Goal: Task Accomplishment & Management: Complete application form

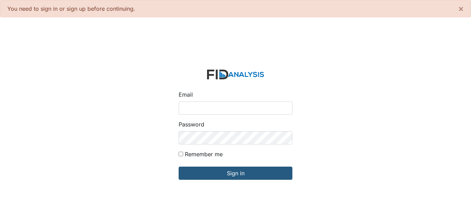
click at [230, 105] on input "Email" at bounding box center [236, 108] width 114 height 13
type input "[EMAIL_ADDRESS][DOMAIN_NAME]"
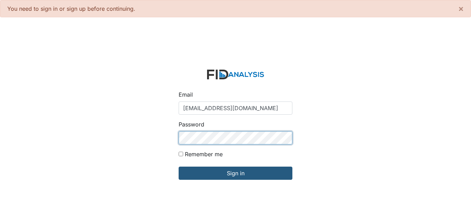
click at [179, 167] on input "Sign in" at bounding box center [236, 173] width 114 height 13
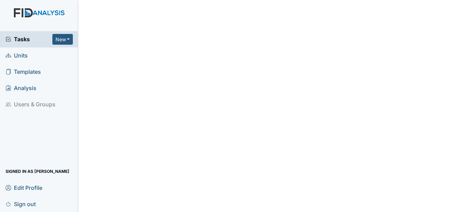
click at [22, 57] on span "Units" at bounding box center [17, 55] width 22 height 11
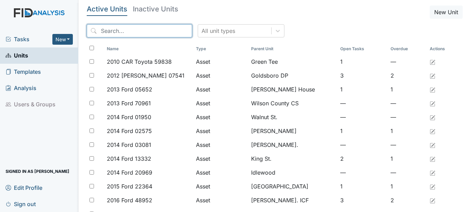
click at [138, 33] on input "search" at bounding box center [139, 30] width 105 height 13
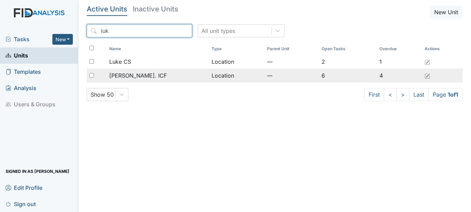
type input "luk"
click at [128, 75] on span "Luke St. ICF" at bounding box center [138, 75] width 58 height 8
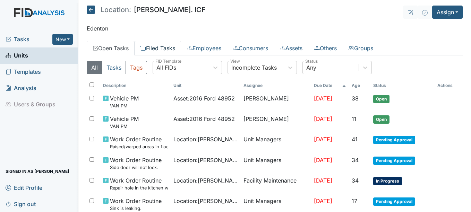
click at [159, 45] on link "Filed Tasks" at bounding box center [158, 48] width 46 height 15
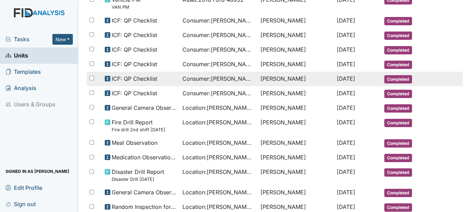
scroll to position [312, 0]
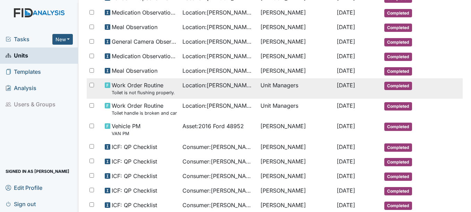
click at [451, 81] on td at bounding box center [446, 81] width 31 height 6
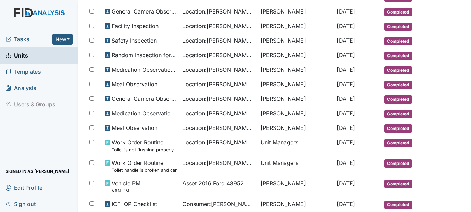
scroll to position [0, 0]
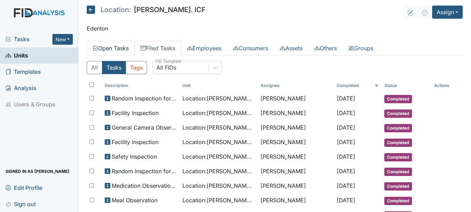
click at [124, 45] on link "Open Tasks" at bounding box center [111, 48] width 48 height 15
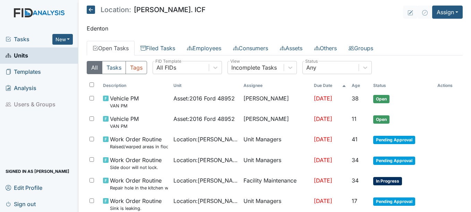
click at [21, 38] on span "Tasks" at bounding box center [29, 39] width 47 height 8
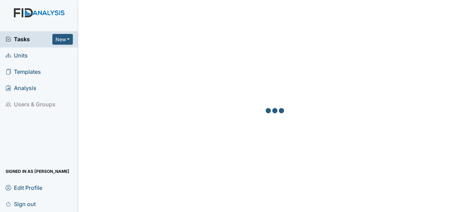
click at [23, 53] on span "Units" at bounding box center [17, 55] width 22 height 11
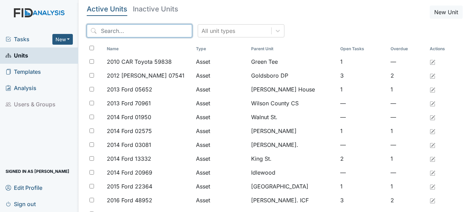
click at [141, 33] on input "search" at bounding box center [139, 30] width 105 height 13
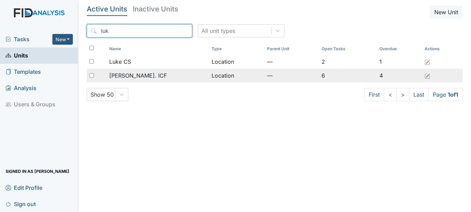
type input "luk"
click at [152, 71] on div "[PERSON_NAME]. ICF" at bounding box center [157, 75] width 97 height 8
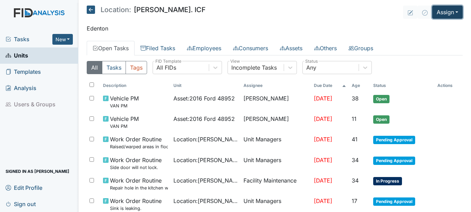
click at [443, 10] on button "Assign" at bounding box center [447, 12] width 31 height 13
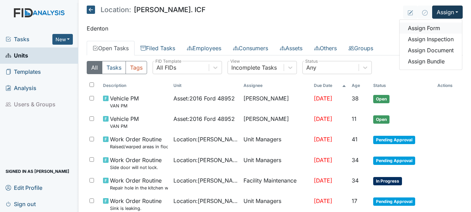
click at [430, 29] on link "Assign Form" at bounding box center [430, 28] width 62 height 11
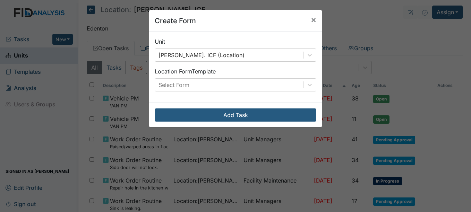
click at [312, 92] on div "Unit Luke St. ICF (Location) Location Form Template Select Form" at bounding box center [235, 67] width 173 height 71
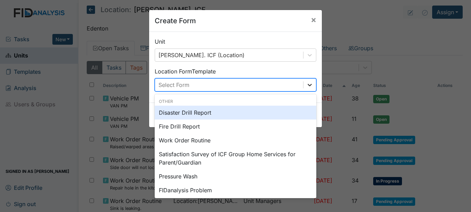
click at [310, 89] on div at bounding box center [309, 85] width 12 height 12
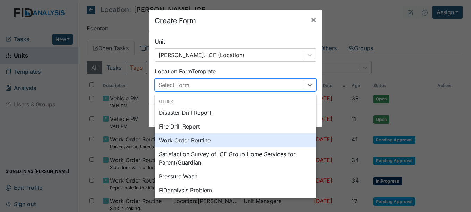
click at [193, 135] on div "Work Order Routine" at bounding box center [236, 141] width 162 height 14
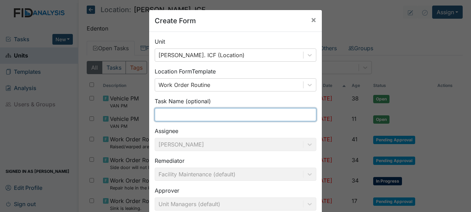
click at [188, 118] on input "text" at bounding box center [236, 114] width 162 height 13
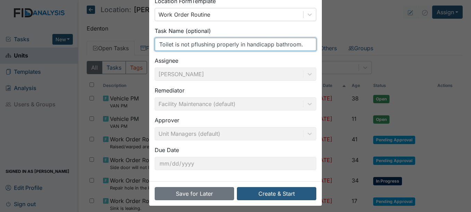
scroll to position [74, 0]
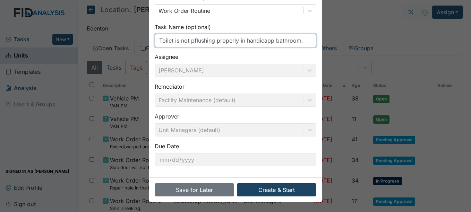
type input "Toilet is not pflushing properly in handicapp bathroom."
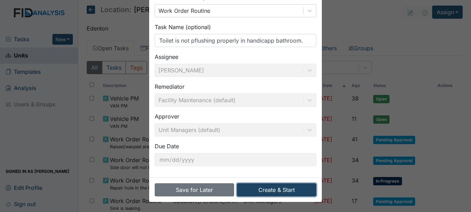
click at [280, 185] on button "Create & Start" at bounding box center [276, 189] width 79 height 13
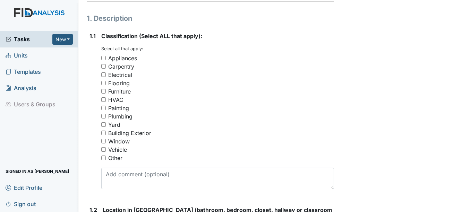
scroll to position [104, 0]
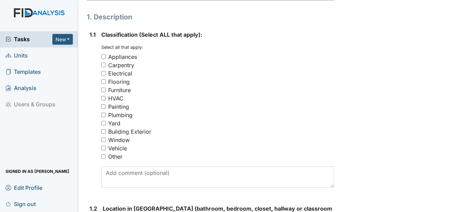
click at [123, 117] on div "Plumbing" at bounding box center [120, 115] width 24 height 8
click at [106, 117] on input "Plumbing" at bounding box center [103, 115] width 5 height 5
checkbox input "true"
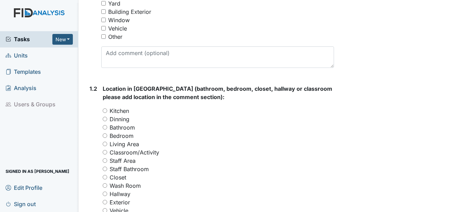
scroll to position [243, 0]
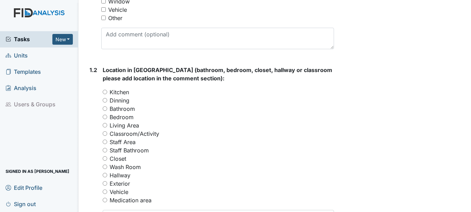
click at [122, 108] on label "Bathroom" at bounding box center [122, 109] width 25 height 8
click at [107, 108] on input "Bathroom" at bounding box center [105, 108] width 5 height 5
radio input "true"
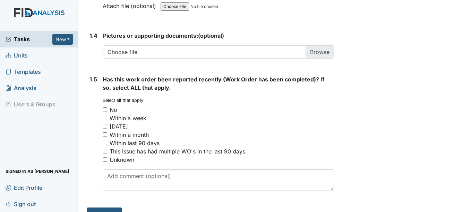
scroll to position [548, 0]
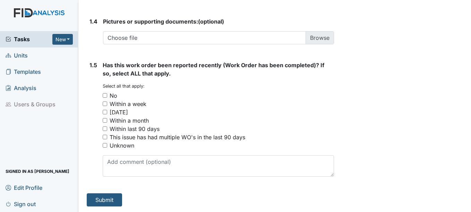
click at [140, 118] on div "Within a month" at bounding box center [129, 121] width 39 height 8
click at [107, 118] on input "Within a month" at bounding box center [105, 120] width 5 height 5
checkbox input "true"
click at [121, 127] on div "Within last 90 days" at bounding box center [135, 129] width 50 height 8
click at [107, 127] on input "Within last 90 days" at bounding box center [105, 129] width 5 height 5
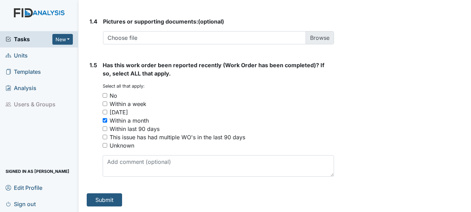
checkbox input "true"
click at [113, 122] on div "Within a month" at bounding box center [129, 121] width 39 height 8
click at [107, 122] on input "Within a month" at bounding box center [105, 120] width 5 height 5
checkbox input "false"
click at [112, 197] on button "Submit" at bounding box center [104, 199] width 35 height 13
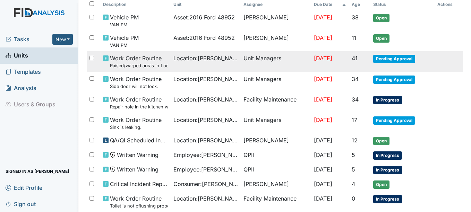
scroll to position [139, 0]
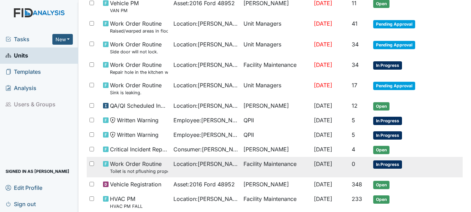
click at [395, 164] on span "In Progress" at bounding box center [387, 165] width 29 height 8
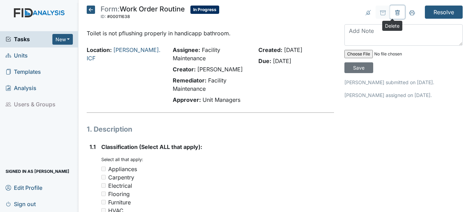
click at [395, 11] on icon at bounding box center [397, 12] width 5 height 5
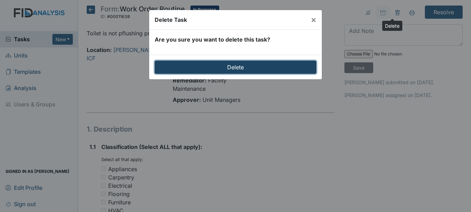
click at [287, 69] on input "Delete" at bounding box center [236, 67] width 162 height 13
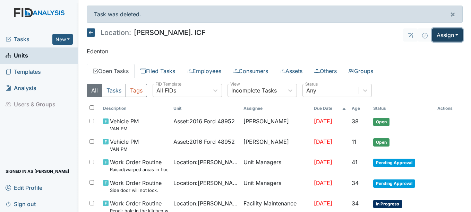
click at [432, 37] on button "Assign" at bounding box center [447, 34] width 31 height 13
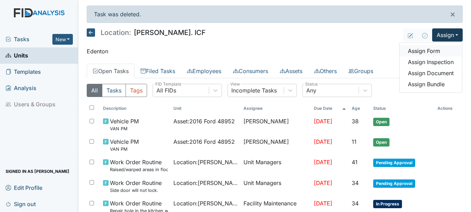
click at [419, 52] on link "Assign Form" at bounding box center [430, 50] width 62 height 11
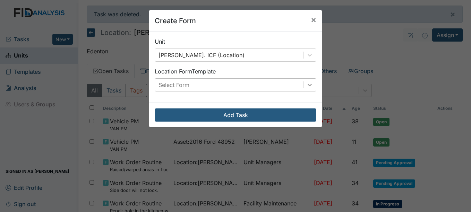
click at [310, 88] on div at bounding box center [309, 85] width 12 height 12
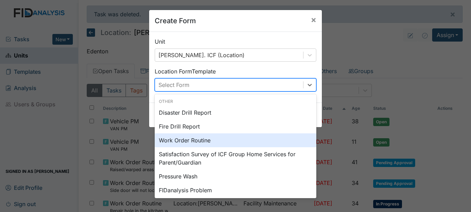
click at [205, 142] on div "Work Order Routine" at bounding box center [236, 141] width 162 height 14
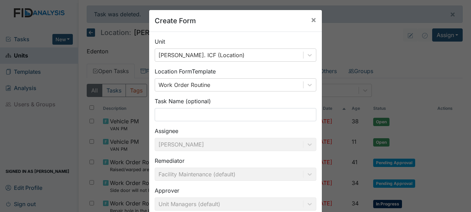
click at [181, 121] on div "Unit Luke St. ICF (Location) Location Form Template Work Order Routine Task Nam…" at bounding box center [235, 142] width 173 height 220
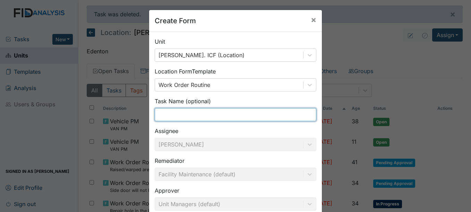
click at [180, 115] on input "text" at bounding box center [236, 114] width 162 height 13
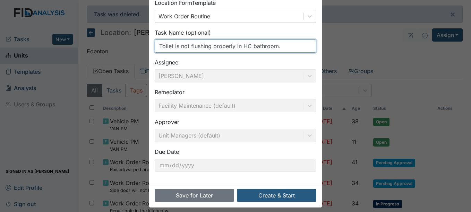
scroll to position [74, 0]
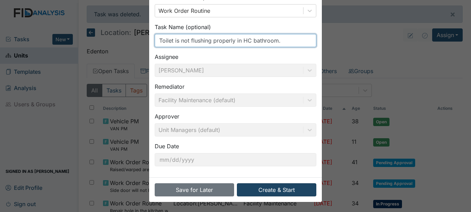
type input "Toilet is not flushing properly in HC bathroom."
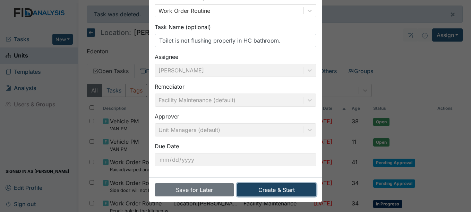
click at [266, 186] on button "Create & Start" at bounding box center [276, 189] width 79 height 13
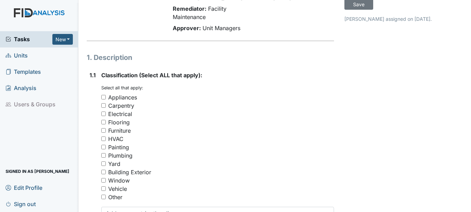
scroll to position [69, 0]
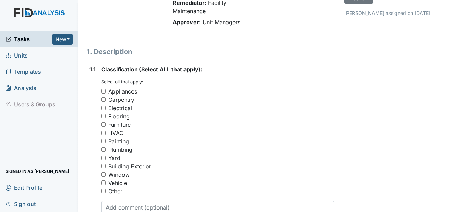
click at [126, 149] on div "Plumbing" at bounding box center [120, 150] width 24 height 8
click at [106, 149] on input "Plumbing" at bounding box center [103, 149] width 5 height 5
checkbox input "true"
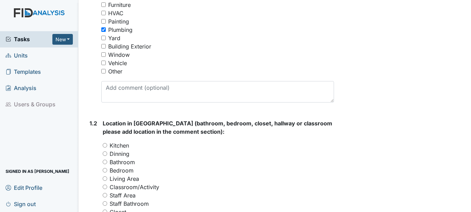
scroll to position [208, 0]
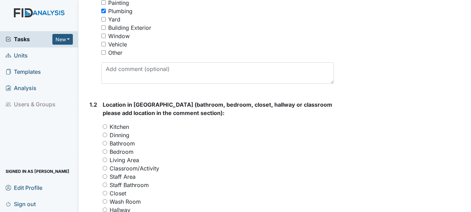
click at [126, 143] on label "Bathroom" at bounding box center [122, 143] width 25 height 8
click at [107, 143] on input "Bathroom" at bounding box center [105, 143] width 5 height 5
radio input "true"
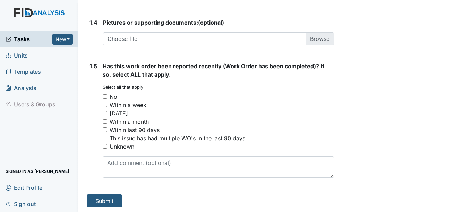
scroll to position [548, 0]
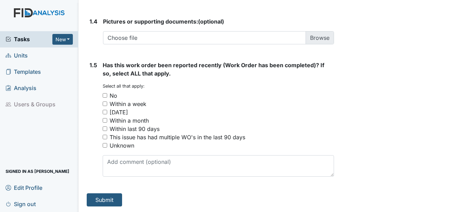
click at [126, 129] on div "Within last 90 days" at bounding box center [135, 129] width 50 height 8
click at [107, 129] on input "Within last 90 days" at bounding box center [105, 129] width 5 height 5
checkbox input "true"
click at [110, 200] on button "Submit" at bounding box center [104, 199] width 35 height 13
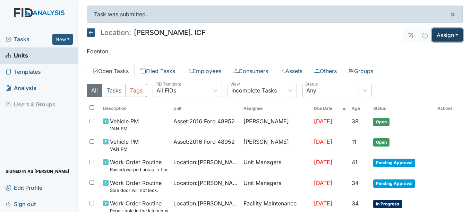
click at [438, 37] on button "Assign" at bounding box center [447, 34] width 31 height 13
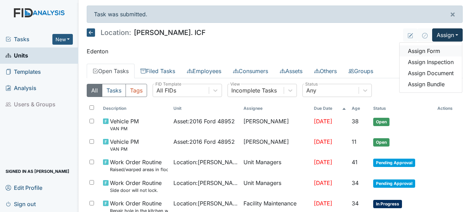
click at [427, 51] on link "Assign Form" at bounding box center [430, 50] width 62 height 11
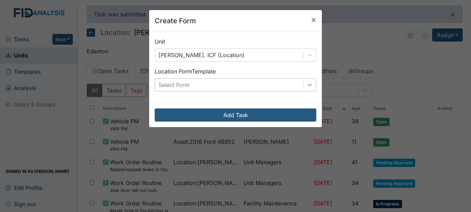
click at [306, 83] on icon at bounding box center [309, 84] width 7 height 7
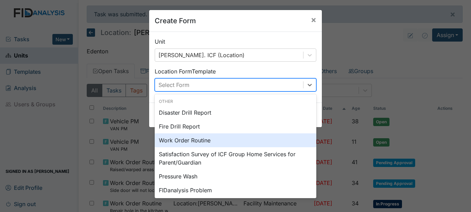
click at [194, 139] on div "Work Order Routine" at bounding box center [236, 141] width 162 height 14
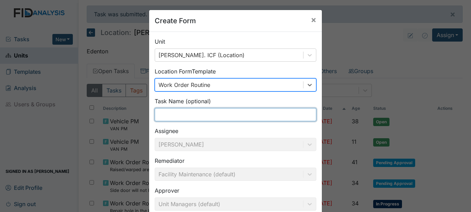
click at [191, 121] on input "text" at bounding box center [236, 114] width 162 height 13
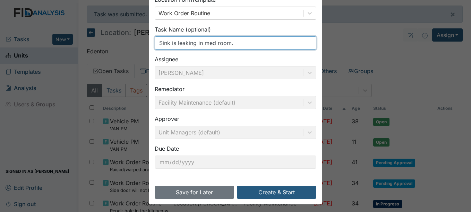
scroll to position [74, 0]
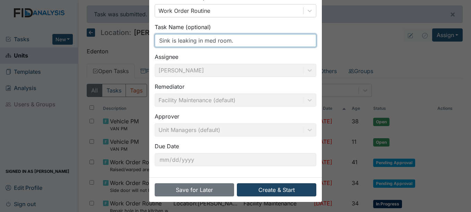
type input "Sink is leaking in med room."
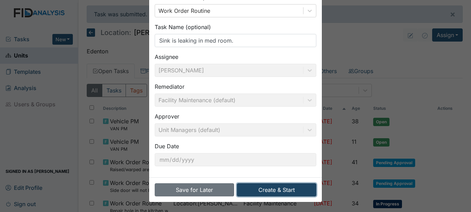
click at [283, 190] on button "Create & Start" at bounding box center [276, 189] width 79 height 13
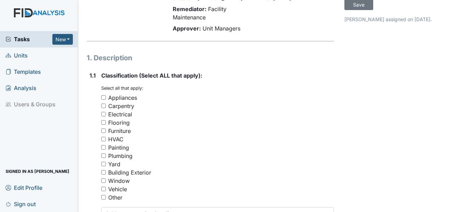
scroll to position [69, 0]
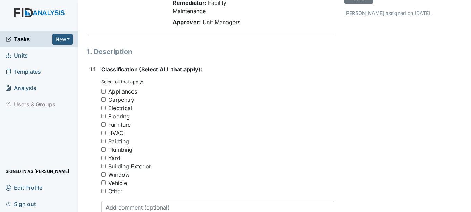
click at [121, 148] on div "Plumbing" at bounding box center [120, 150] width 24 height 8
click at [106, 148] on input "Plumbing" at bounding box center [103, 149] width 5 height 5
checkbox input "true"
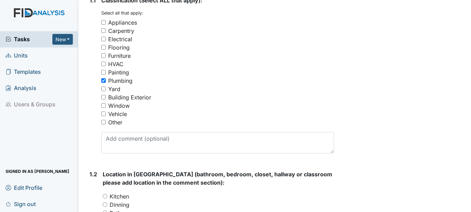
scroll to position [139, 0]
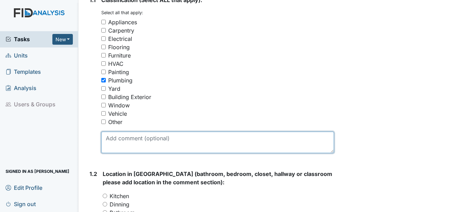
click at [124, 145] on textarea at bounding box center [217, 142] width 232 height 21
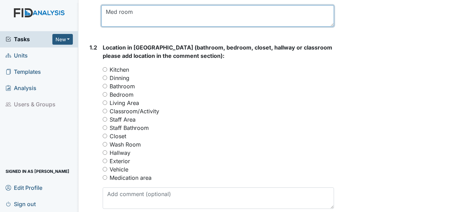
scroll to position [277, 0]
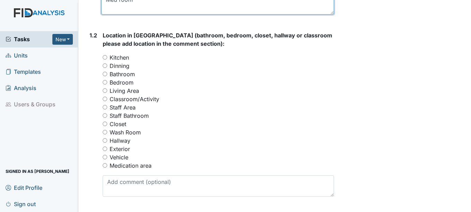
type textarea "Med room"
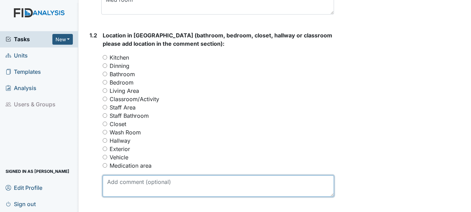
click at [116, 184] on textarea at bounding box center [218, 185] width 231 height 21
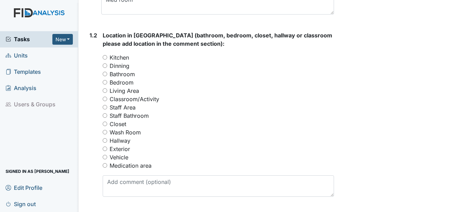
click at [143, 170] on label "Medication area" at bounding box center [131, 166] width 42 height 8
click at [107, 168] on input "Medication area" at bounding box center [105, 165] width 5 height 5
radio input "true"
click at [145, 164] on label "Medication area" at bounding box center [131, 166] width 42 height 8
click at [107, 164] on input "Medication area" at bounding box center [105, 165] width 5 height 5
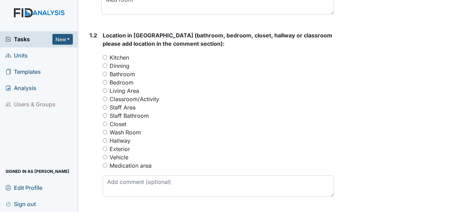
radio input "true"
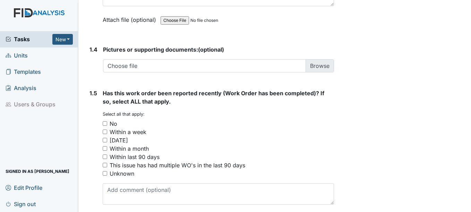
scroll to position [548, 0]
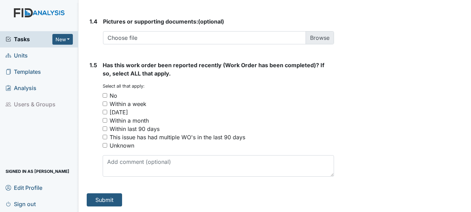
click at [120, 93] on div "No" at bounding box center [218, 96] width 231 height 8
click at [114, 98] on div "No" at bounding box center [114, 96] width 8 height 8
click at [107, 98] on input "No" at bounding box center [105, 95] width 5 height 5
checkbox input "true"
click at [105, 198] on button "Submit" at bounding box center [104, 199] width 35 height 13
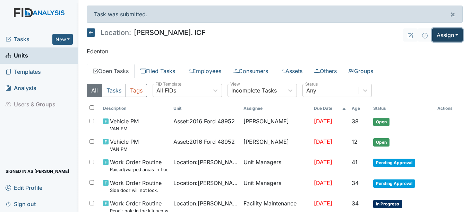
click at [450, 38] on button "Assign" at bounding box center [447, 34] width 31 height 13
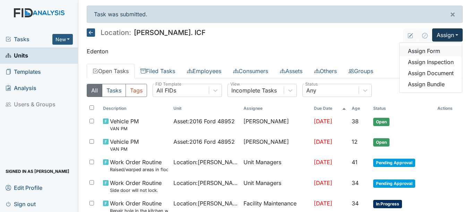
click at [428, 50] on link "Assign Form" at bounding box center [430, 50] width 62 height 11
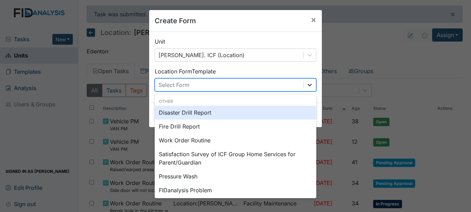
click at [310, 81] on icon at bounding box center [309, 84] width 7 height 7
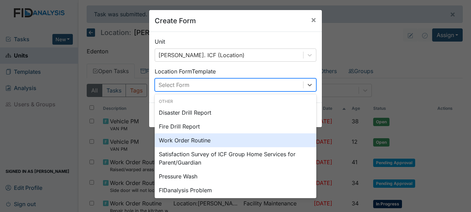
click at [174, 140] on div "Work Order Routine" at bounding box center [236, 141] width 162 height 14
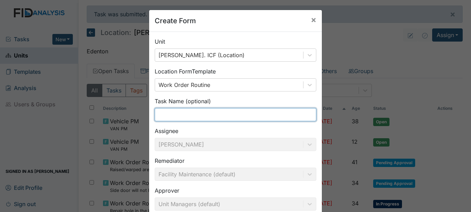
click at [158, 114] on input "text" at bounding box center [236, 114] width 162 height 13
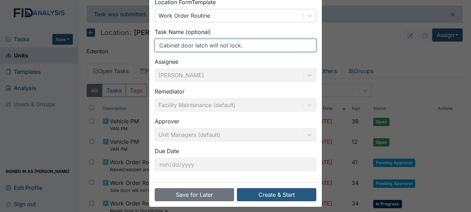
scroll to position [74, 0]
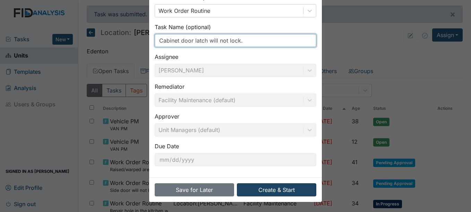
type input "Cabinet door latch will not lock."
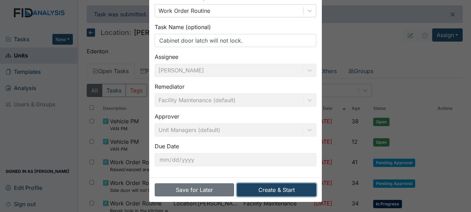
click at [270, 186] on button "Create & Start" at bounding box center [276, 189] width 79 height 13
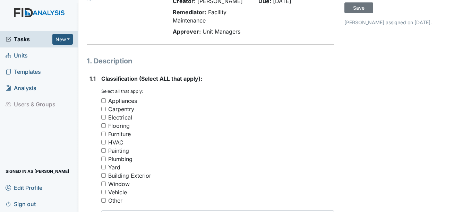
scroll to position [69, 0]
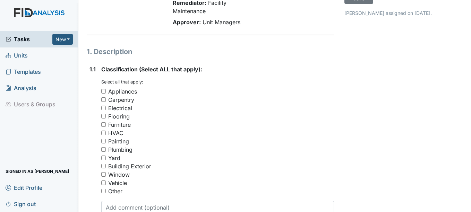
click at [126, 98] on div "Carpentry" at bounding box center [121, 100] width 26 height 8
click at [106, 98] on input "Carpentry" at bounding box center [103, 99] width 5 height 5
checkbox input "true"
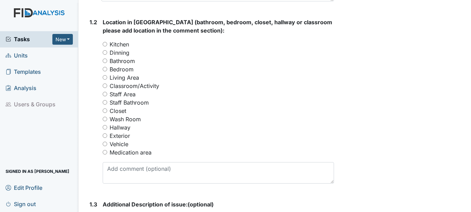
scroll to position [312, 0]
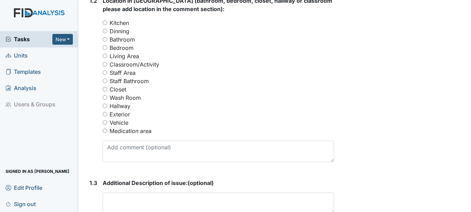
click at [150, 132] on label "Medication area" at bounding box center [131, 131] width 42 height 8
click at [107, 132] on input "Medication area" at bounding box center [105, 131] width 5 height 5
radio input "true"
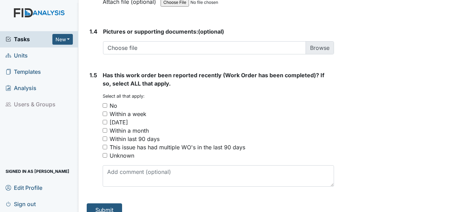
scroll to position [548, 0]
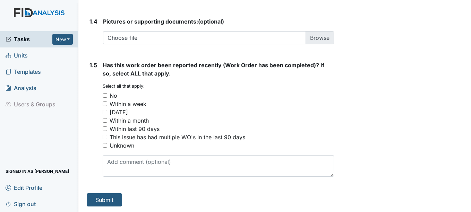
drag, startPoint x: 113, startPoint y: 94, endPoint x: 112, endPoint y: 97, distance: 3.9
click at [113, 94] on div "No" at bounding box center [114, 96] width 8 height 8
click at [107, 94] on input "No" at bounding box center [105, 95] width 5 height 5
checkbox input "true"
click at [117, 201] on button "Submit" at bounding box center [104, 199] width 35 height 13
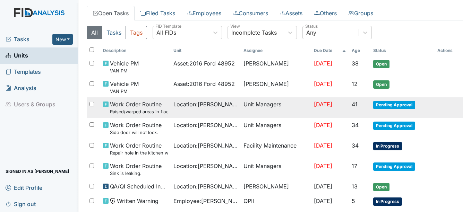
scroll to position [69, 0]
